Goal: Transaction & Acquisition: Purchase product/service

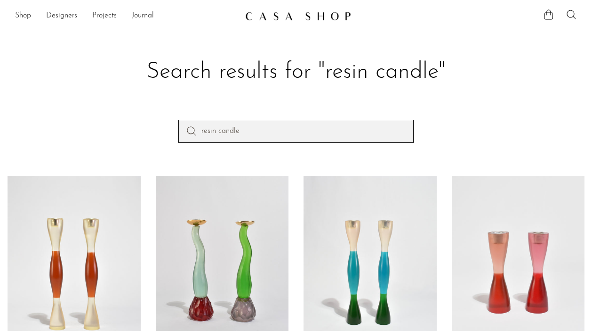
drag, startPoint x: 274, startPoint y: 129, endPoint x: 163, endPoint y: 118, distance: 110.7
click at [163, 118] on section "Search results for "resin candle" resin candle Curvy Resin Candleholder Set $27…" at bounding box center [296, 240] width 592 height 433
type input "italian necklace"
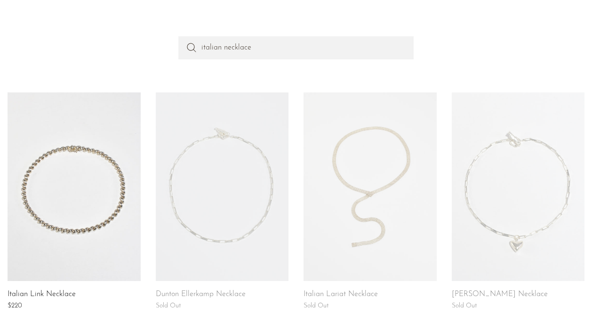
scroll to position [90, 0]
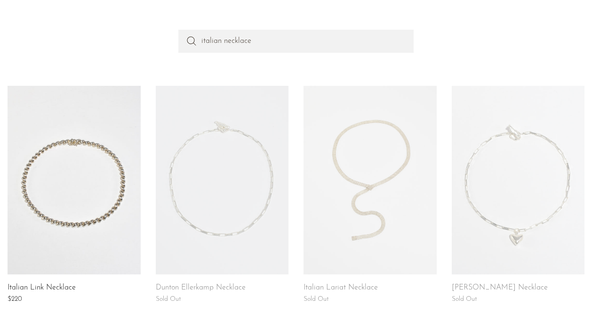
click at [400, 180] on link at bounding box center [370, 180] width 133 height 188
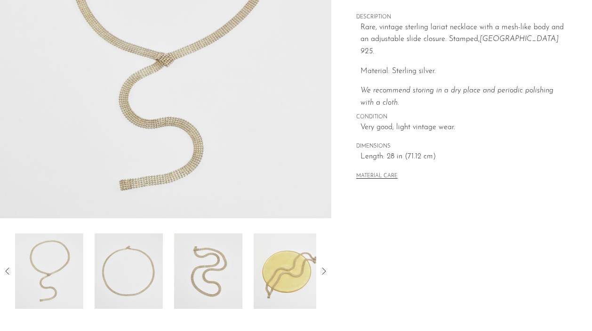
scroll to position [182, 0]
